Goal: Task Accomplishment & Management: Use online tool/utility

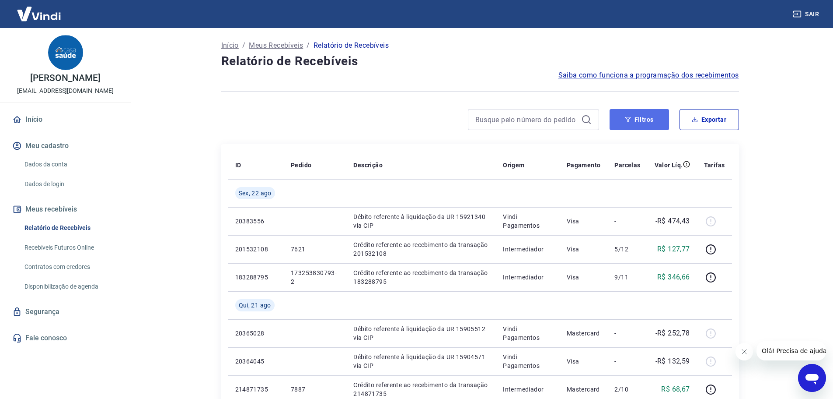
click at [645, 122] on button "Filtros" at bounding box center [640, 119] width 60 height 21
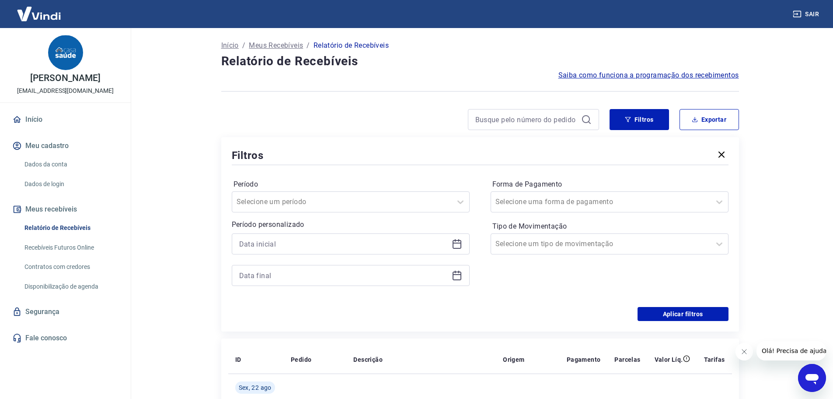
click at [450, 239] on div at bounding box center [351, 243] width 238 height 21
click at [454, 244] on icon at bounding box center [457, 243] width 11 height 11
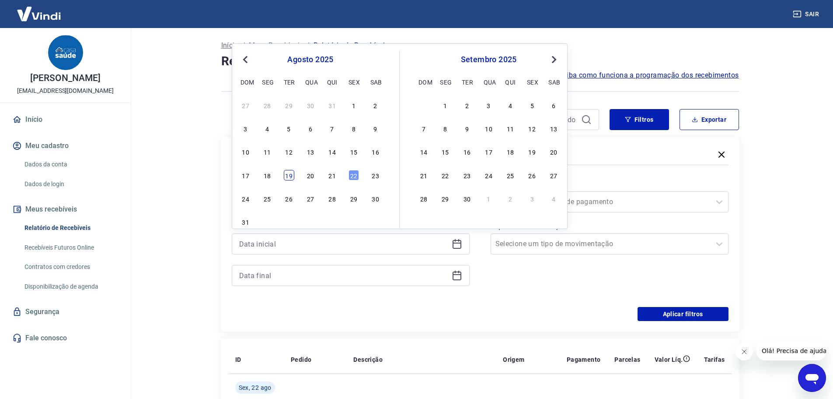
click at [288, 178] on div "19" at bounding box center [289, 175] width 11 height 11
type input "19/08/2025"
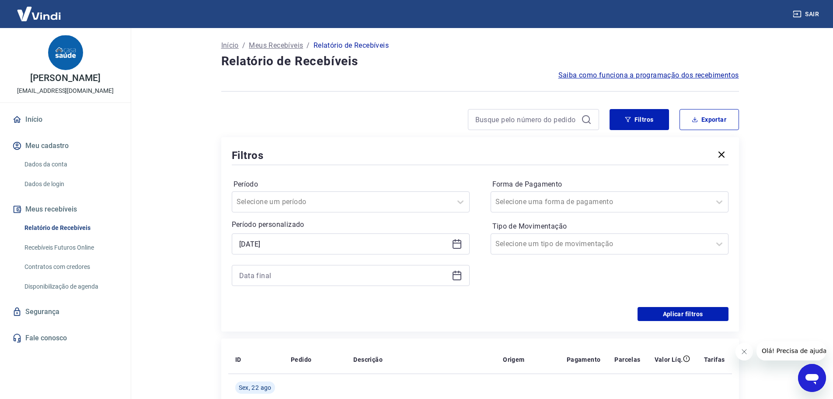
click at [450, 281] on div at bounding box center [351, 275] width 238 height 21
click at [457, 277] on icon at bounding box center [457, 275] width 11 height 11
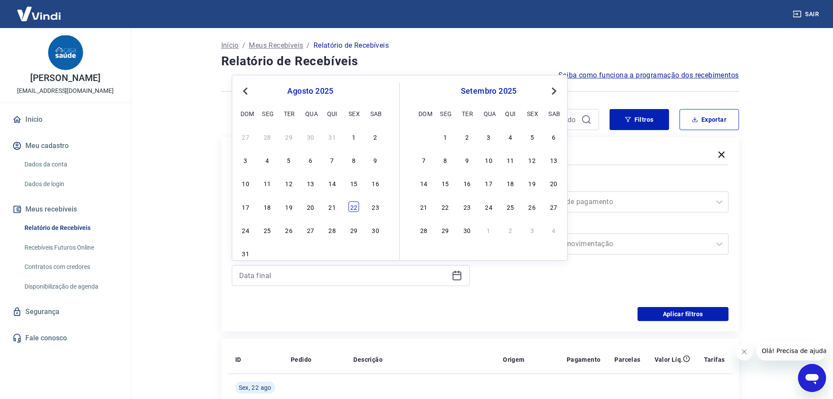
click at [355, 208] on div "22" at bounding box center [354, 206] width 11 height 11
type input "22/08/2025"
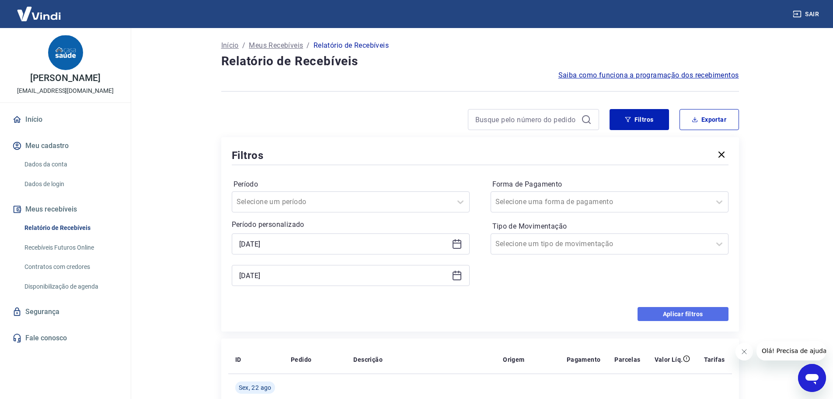
click at [685, 313] on button "Aplicar filtros" at bounding box center [683, 314] width 91 height 14
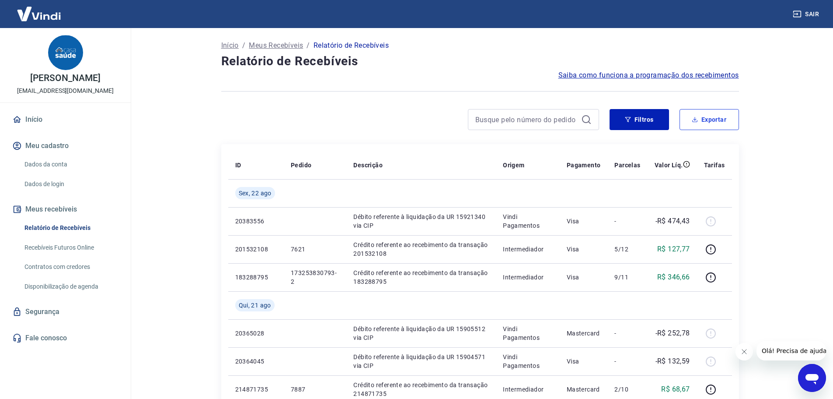
click at [715, 119] on button "Exportar" at bounding box center [710, 119] width 60 height 21
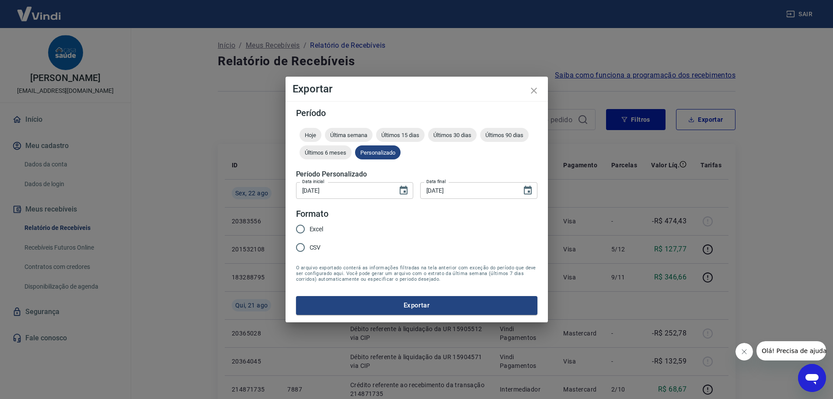
type input "19/08/2025"
type input "22/08/2025"
click at [312, 247] on input "CSV" at bounding box center [303, 247] width 18 height 18
radio input "true"
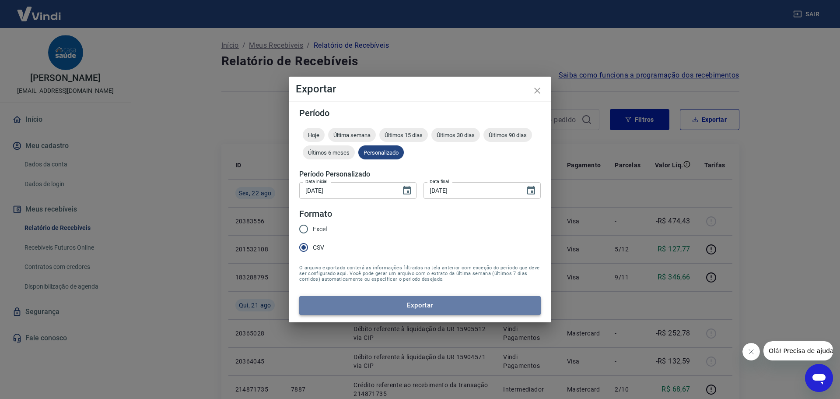
click at [427, 306] on button "Exportar" at bounding box center [420, 305] width 242 height 18
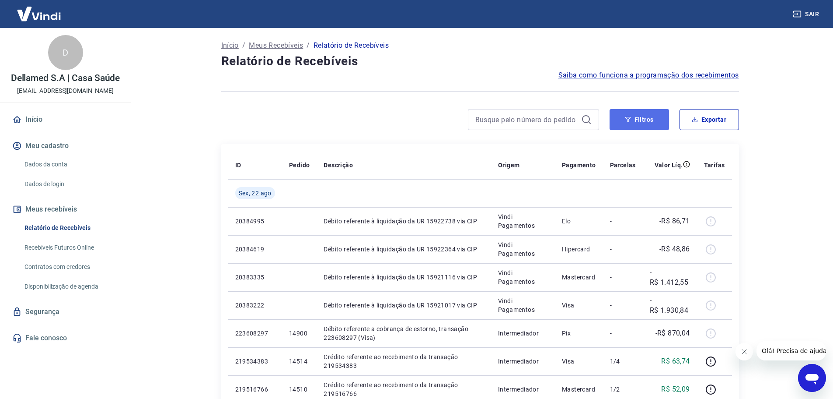
click at [636, 117] on button "Filtros" at bounding box center [640, 119] width 60 height 21
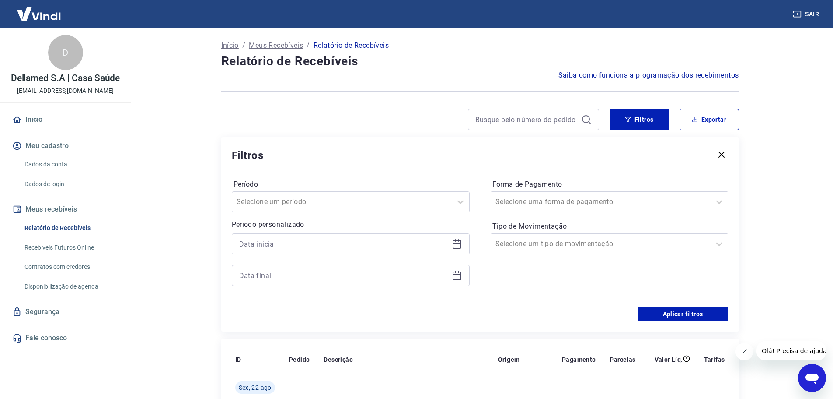
click at [459, 245] on icon at bounding box center [457, 243] width 11 height 11
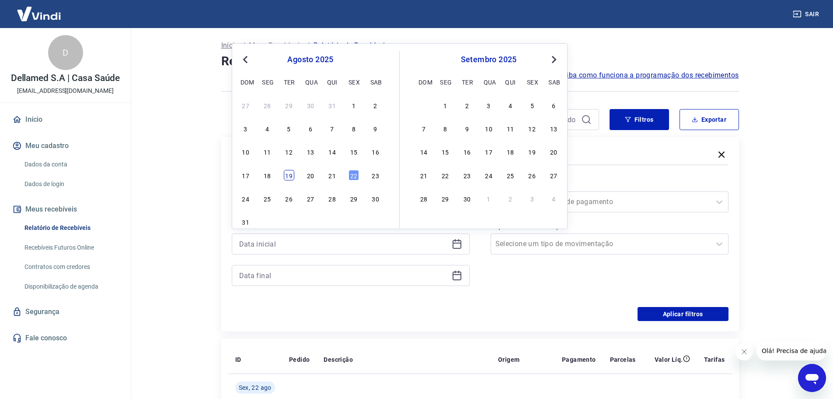
click at [293, 176] on div "19" at bounding box center [289, 175] width 11 height 11
type input "19/08/2025"
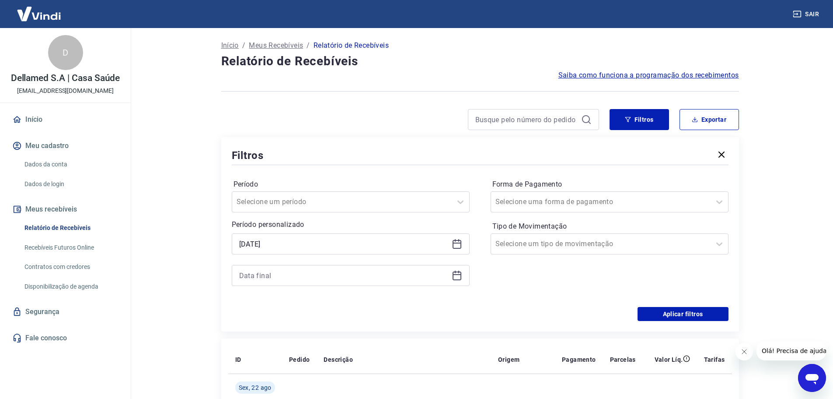
click at [462, 280] on div at bounding box center [351, 275] width 238 height 21
click at [460, 274] on icon at bounding box center [457, 274] width 9 height 1
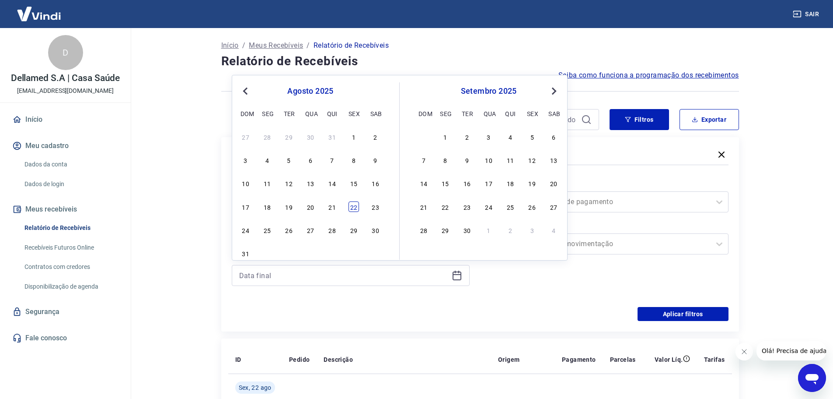
click at [352, 203] on div "22" at bounding box center [354, 206] width 11 height 11
type input "22/08/2025"
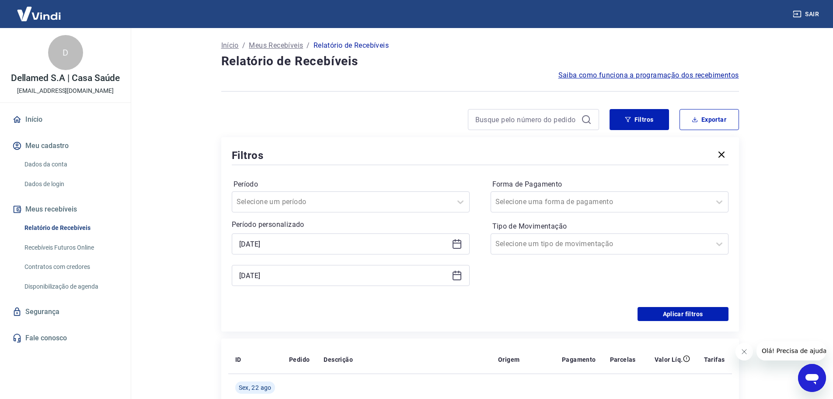
click at [445, 304] on div "Período Selecione um período Período personalizado Selected date: terça-feira, …" at bounding box center [480, 237] width 497 height 140
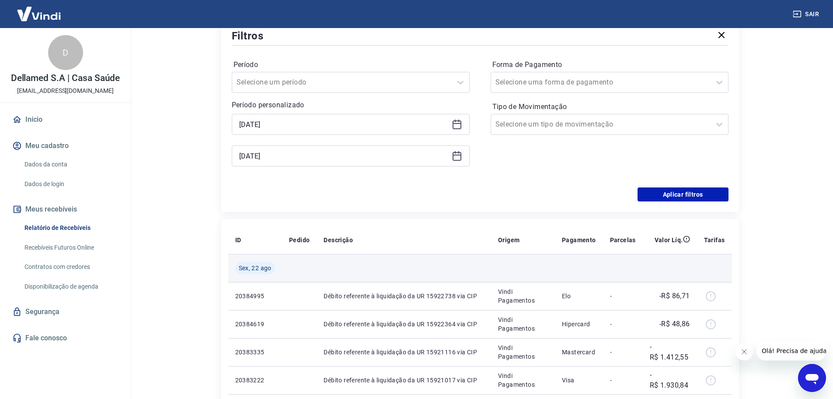
scroll to position [131, 0]
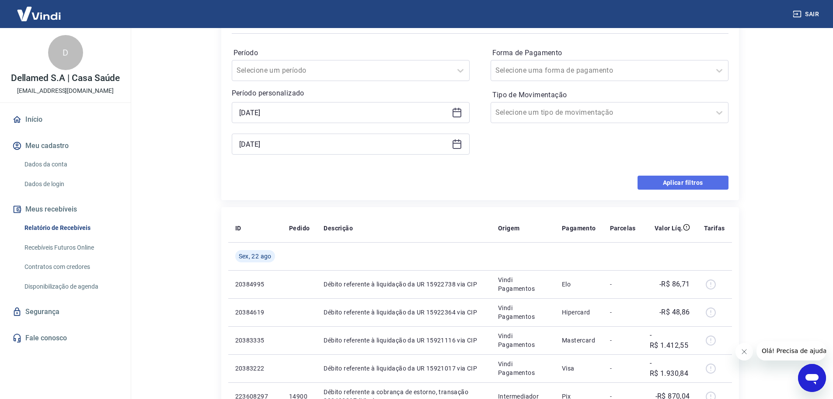
click at [701, 181] on button "Aplicar filtros" at bounding box center [683, 182] width 91 height 14
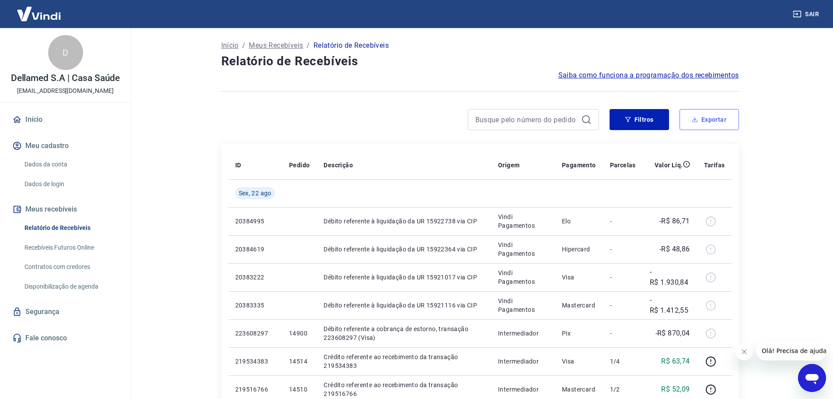
click at [707, 113] on button "Exportar" at bounding box center [710, 119] width 60 height 21
type input "19/08/2025"
type input "22/08/2025"
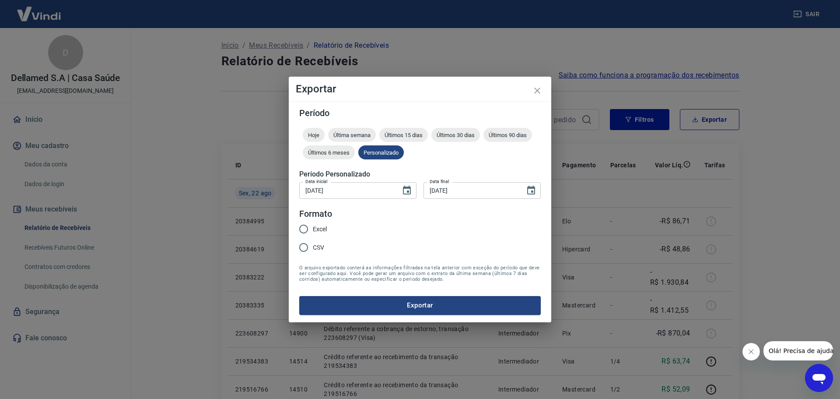
click at [308, 245] on input "CSV" at bounding box center [303, 247] width 18 height 18
radio input "true"
click at [417, 301] on button "Exportar" at bounding box center [420, 305] width 242 height 18
